Goal: Task Accomplishment & Management: Manage account settings

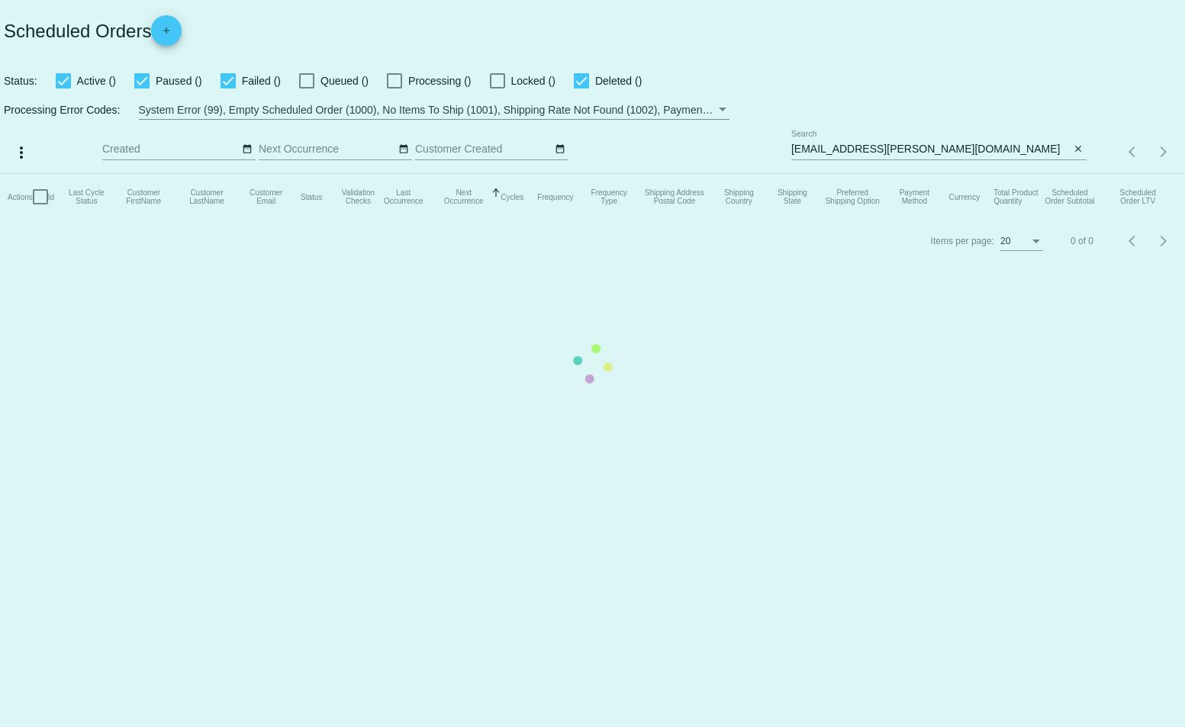
click at [864, 174] on mat-table "Actions Id Last Cycle Status Customer FirstName Customer LastName Customer Emai…" at bounding box center [592, 197] width 1185 height 46
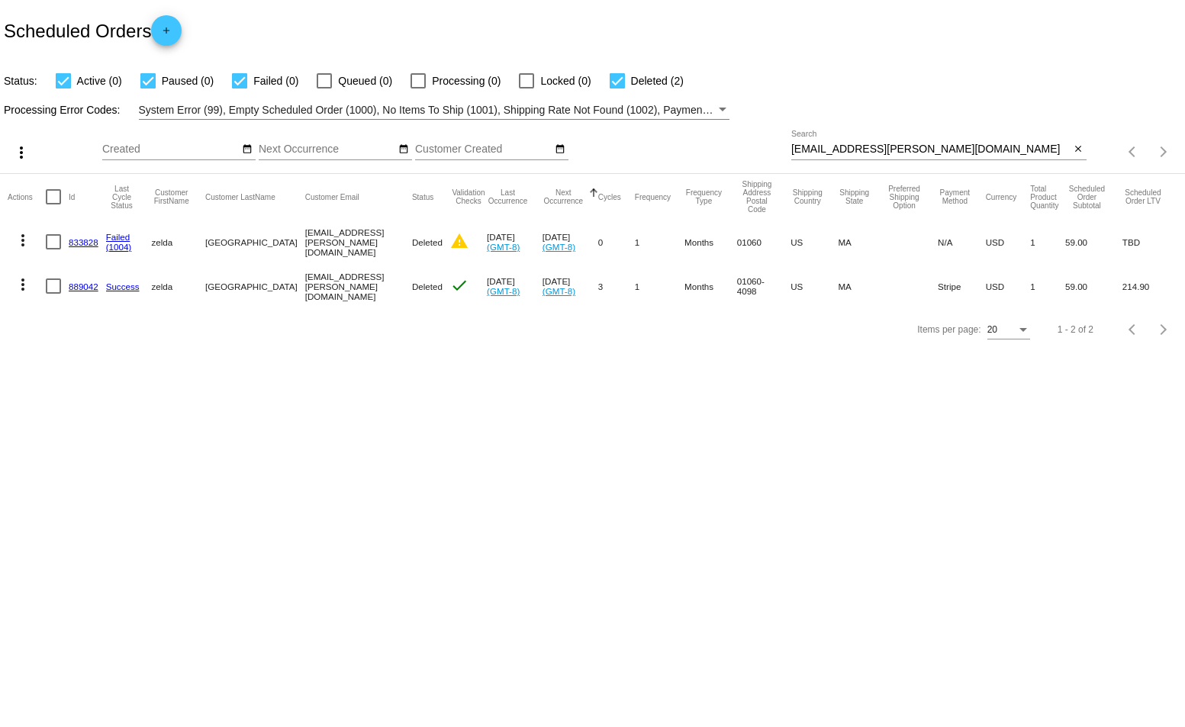
click at [829, 147] on input "[EMAIL_ADDRESS][PERSON_NAME][DOMAIN_NAME]" at bounding box center [930, 149] width 279 height 12
paste input "[EMAIL_ADDRESS][PERSON_NAME]"
type input "[EMAIL_ADDRESS][PERSON_NAME][DOMAIN_NAME]"
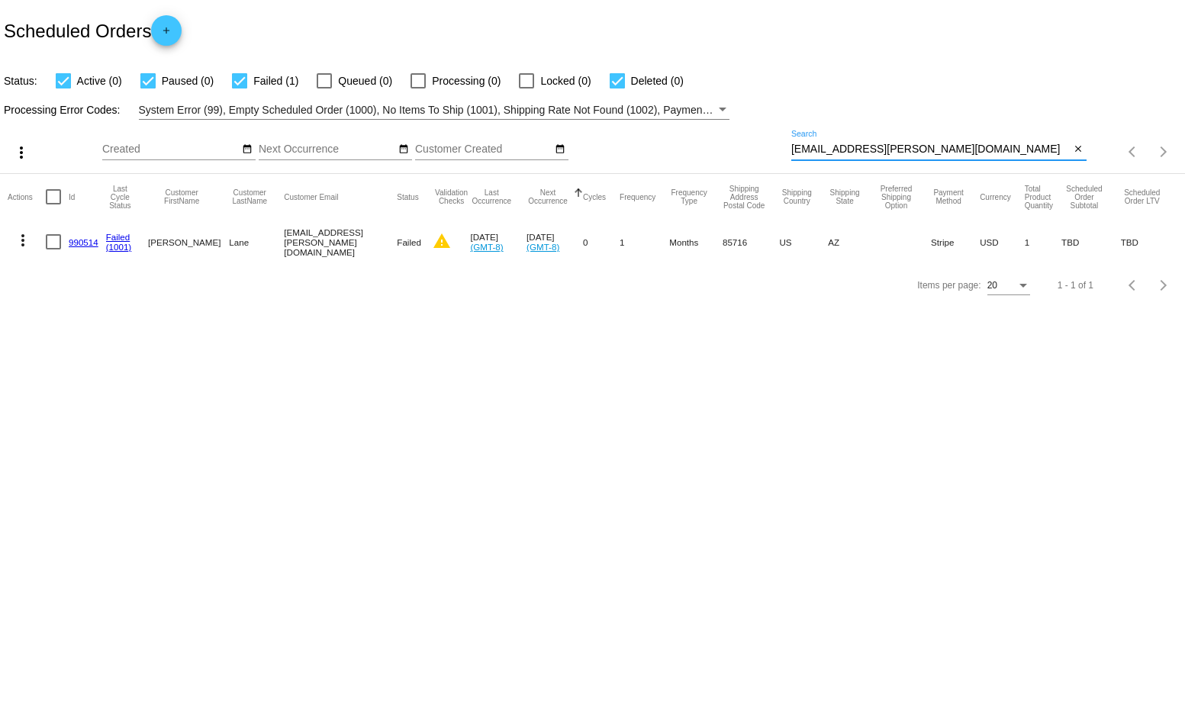
click at [29, 244] on mat-icon "more_vert" at bounding box center [23, 240] width 18 height 18
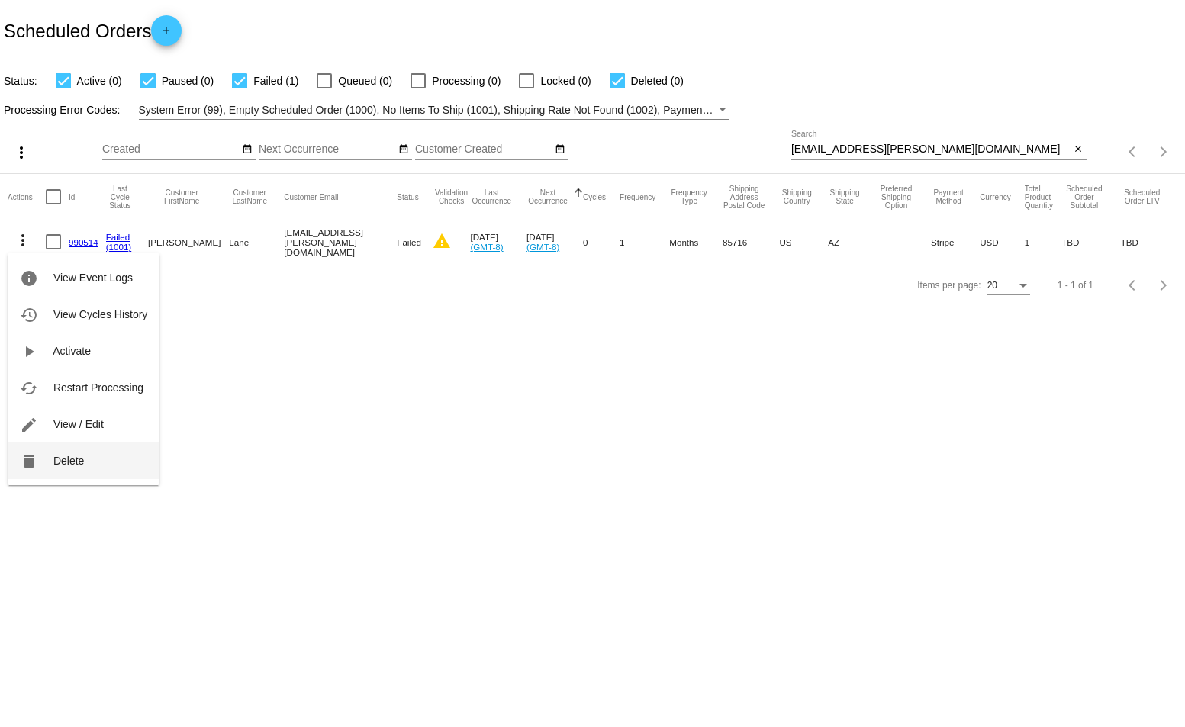
click at [87, 459] on button "delete Delete" at bounding box center [84, 461] width 152 height 37
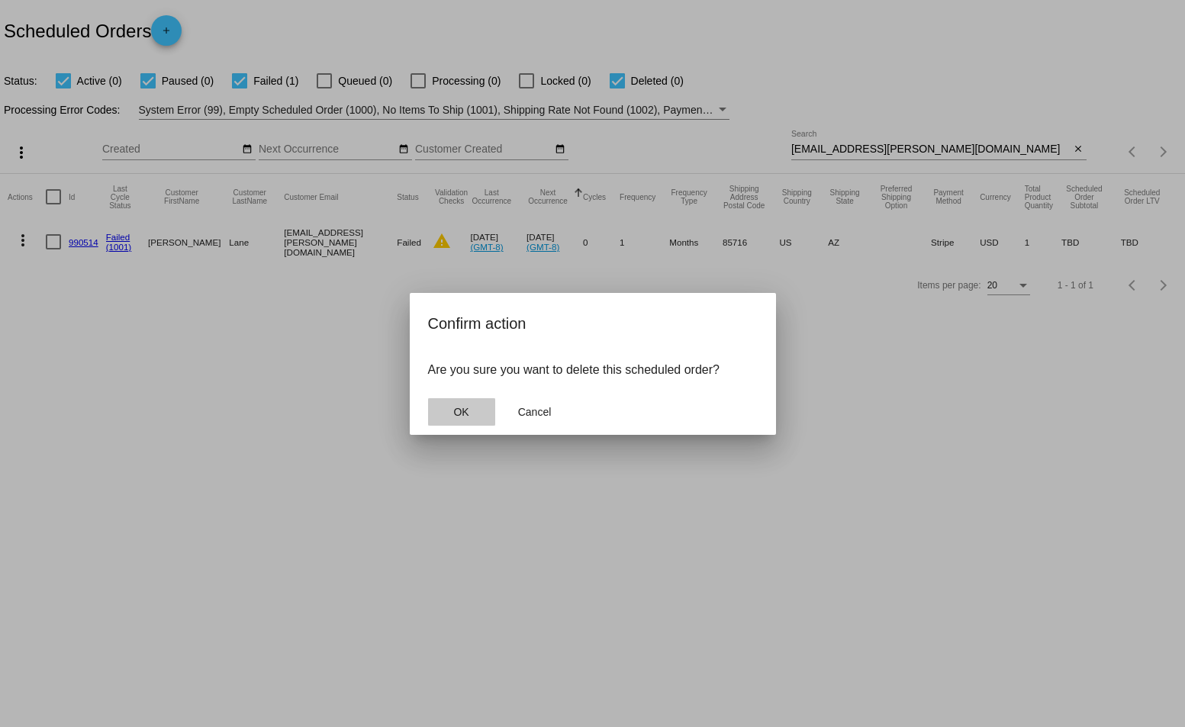
click at [464, 408] on span "OK" at bounding box center [460, 412] width 15 height 12
